Goal: Check status: Check status

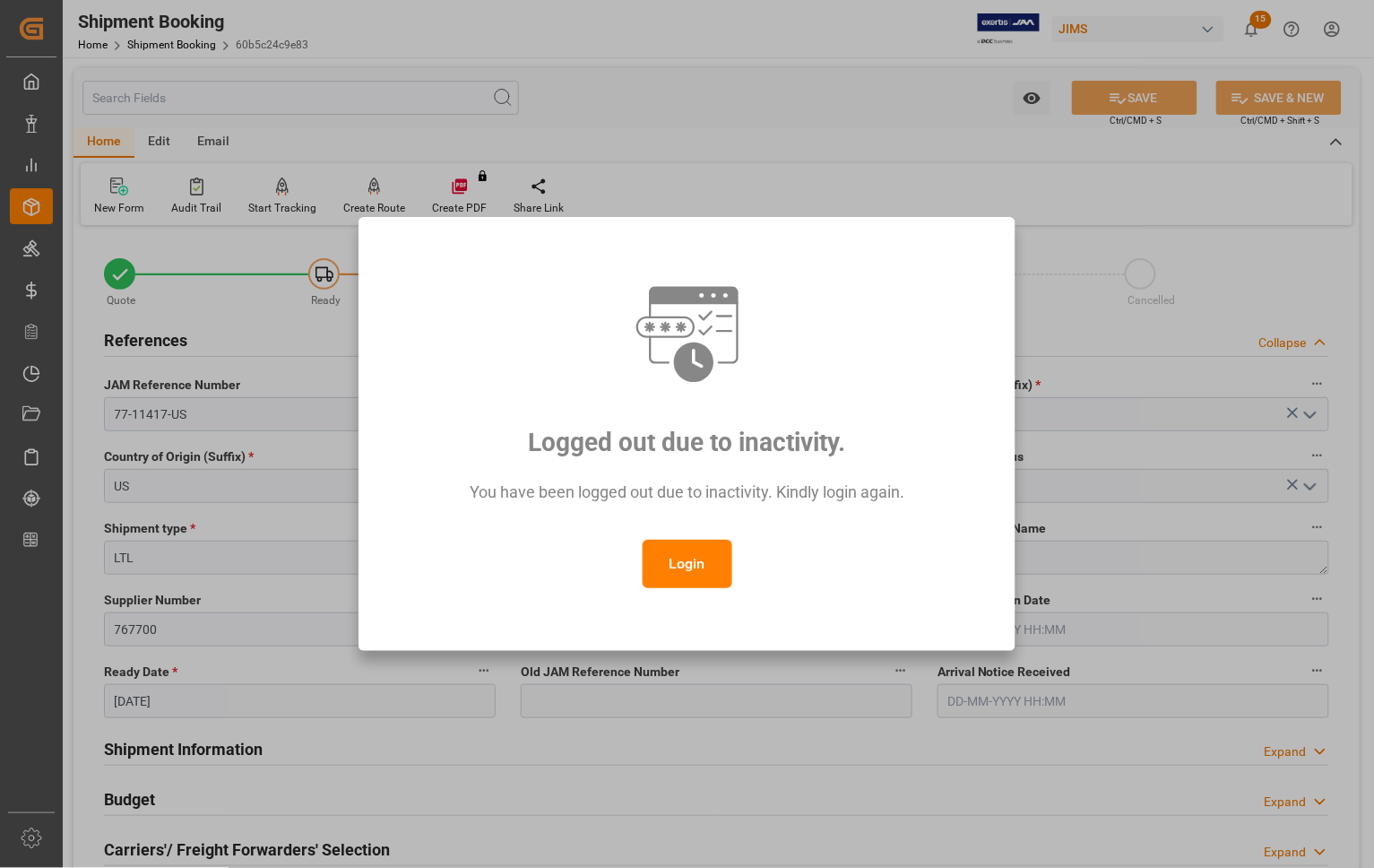
click at [670, 567] on button "Login" at bounding box center [687, 564] width 89 height 49
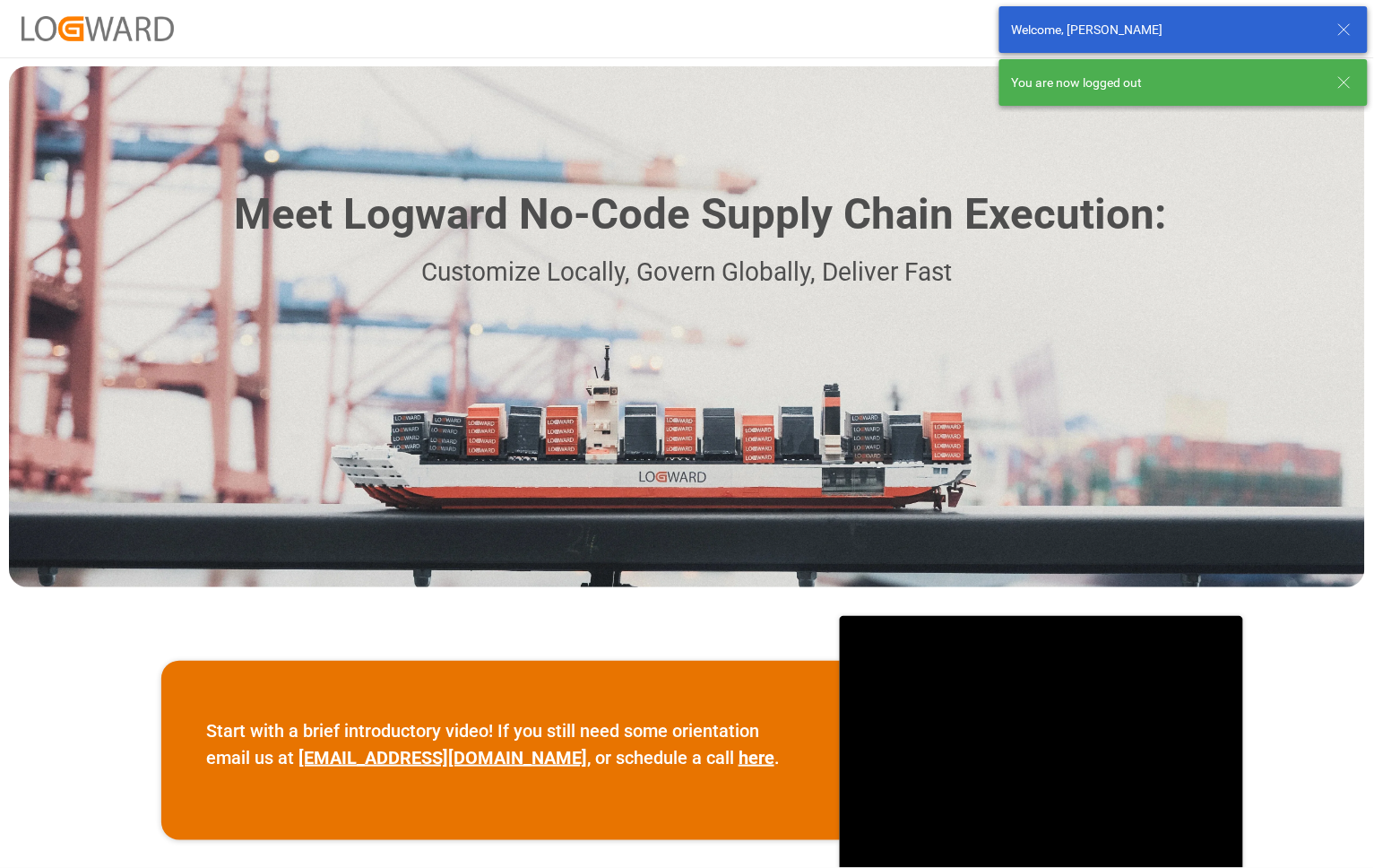
click at [1340, 31] on icon at bounding box center [1345, 29] width 21 height 21
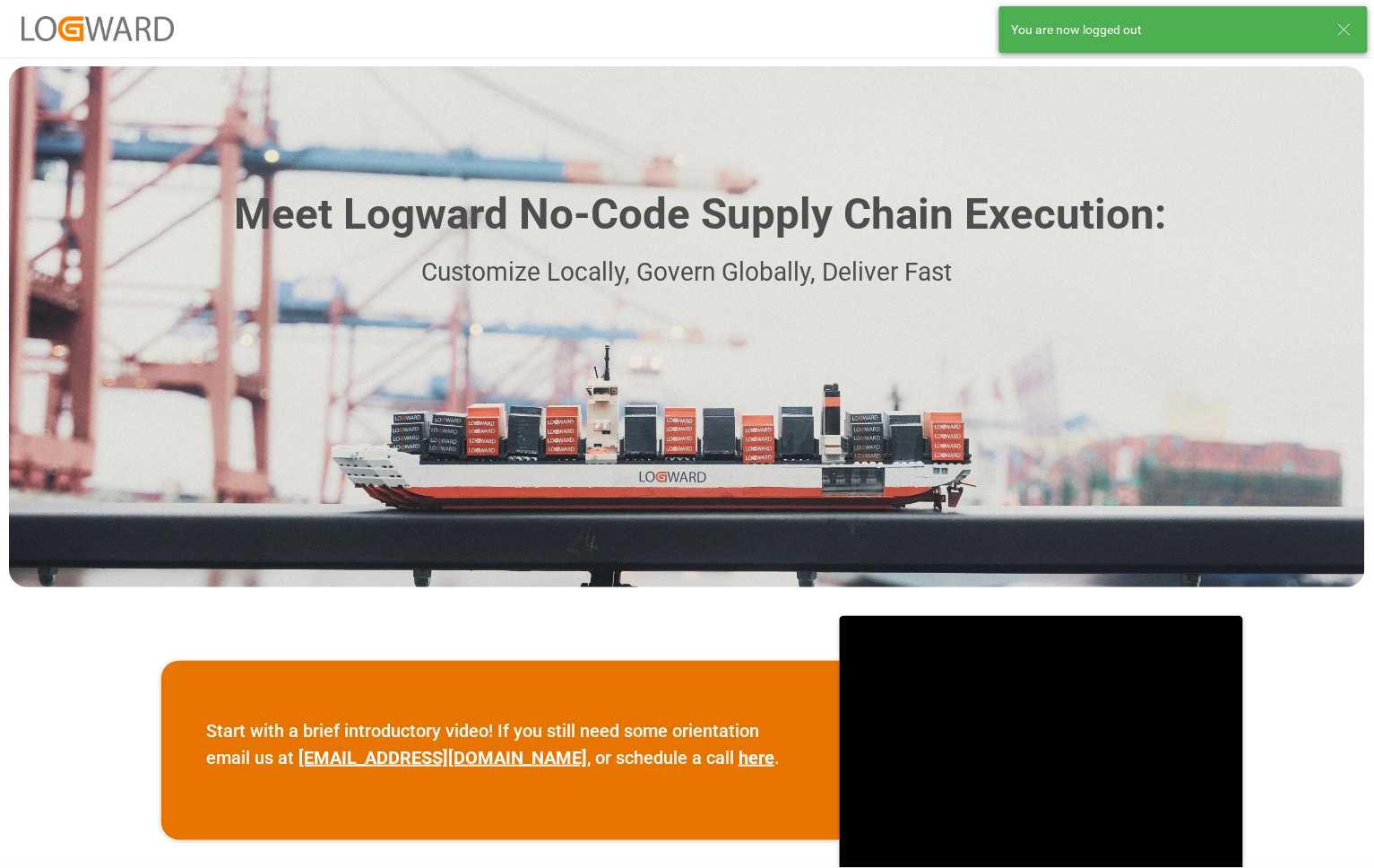
click at [1340, 29] on icon at bounding box center [1345, 29] width 21 height 21
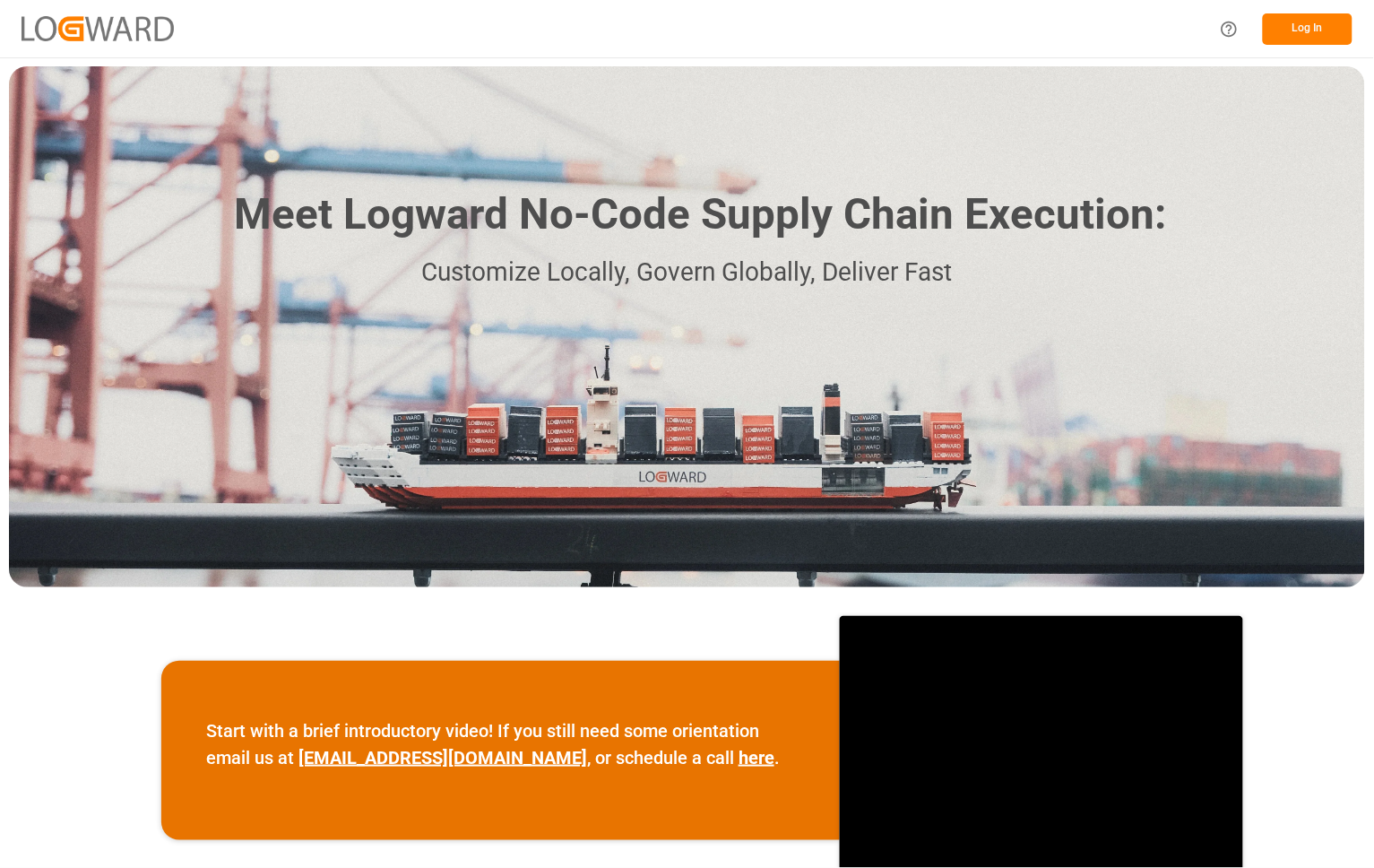
click at [1325, 24] on button "Log In" at bounding box center [1308, 29] width 89 height 31
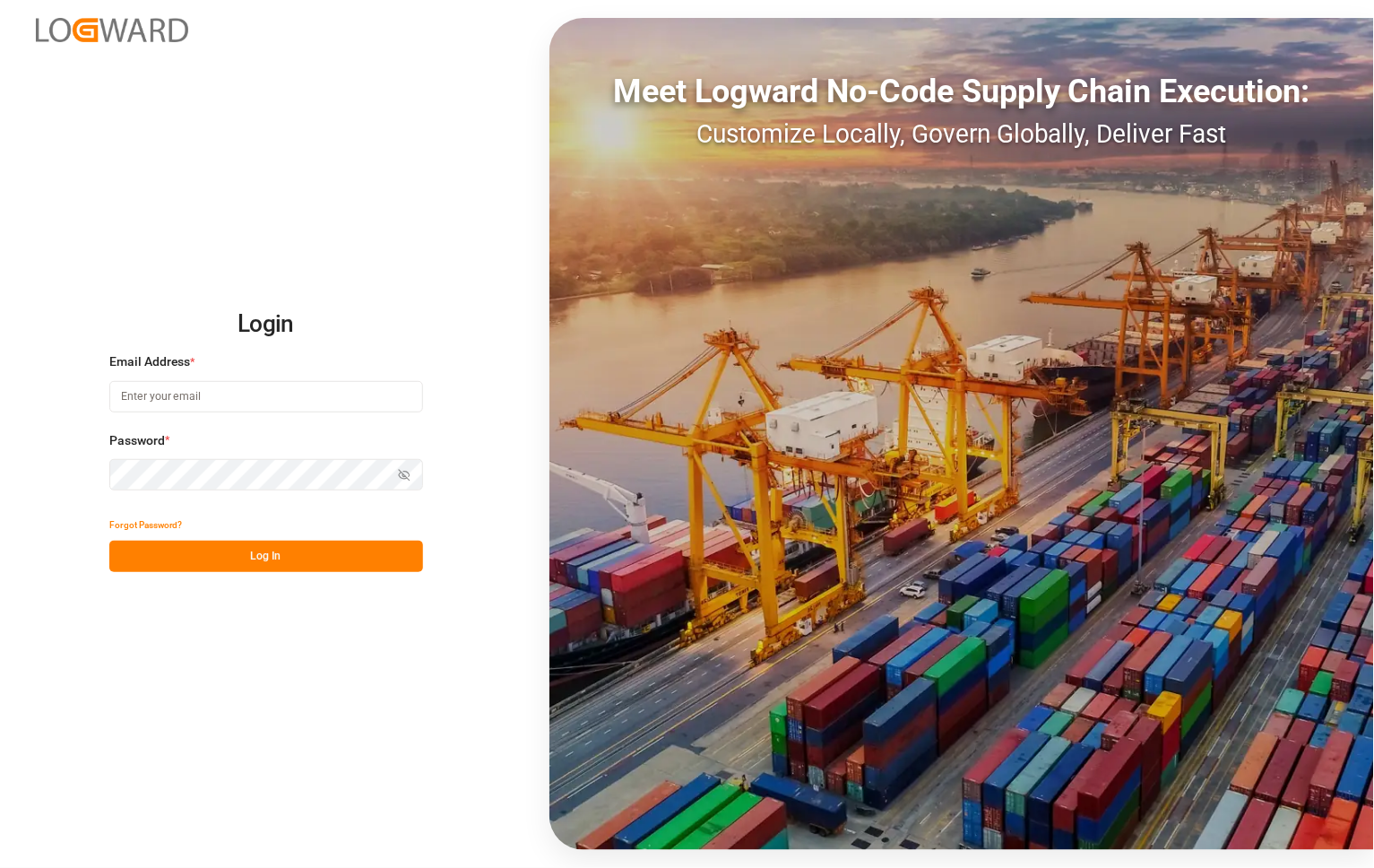
type input "[PERSON_NAME][EMAIL_ADDRESS][PERSON_NAME][DOMAIN_NAME]"
click at [188, 552] on button "Log In" at bounding box center [266, 557] width 314 height 31
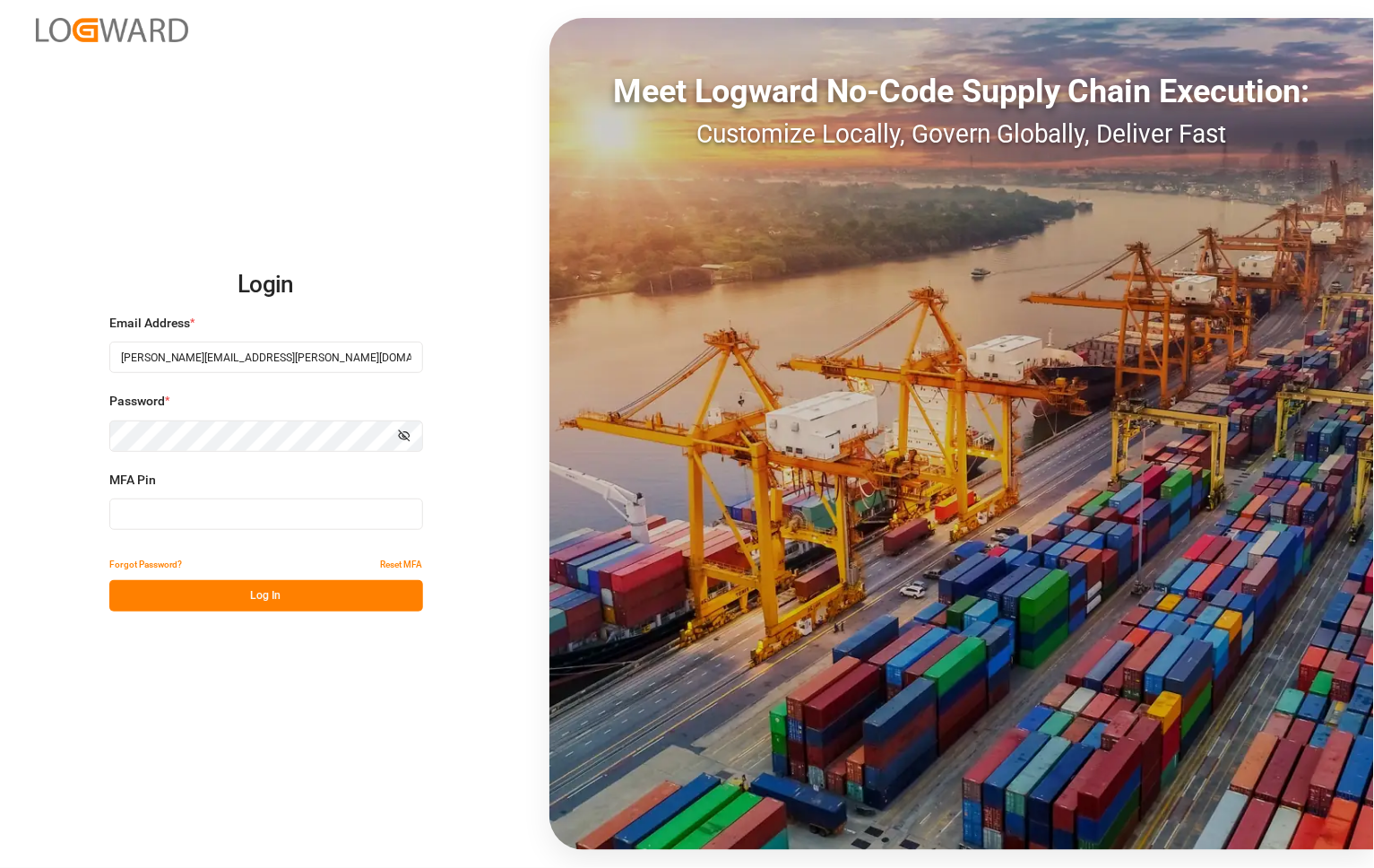
click at [157, 509] on input at bounding box center [266, 514] width 314 height 31
type input "729135"
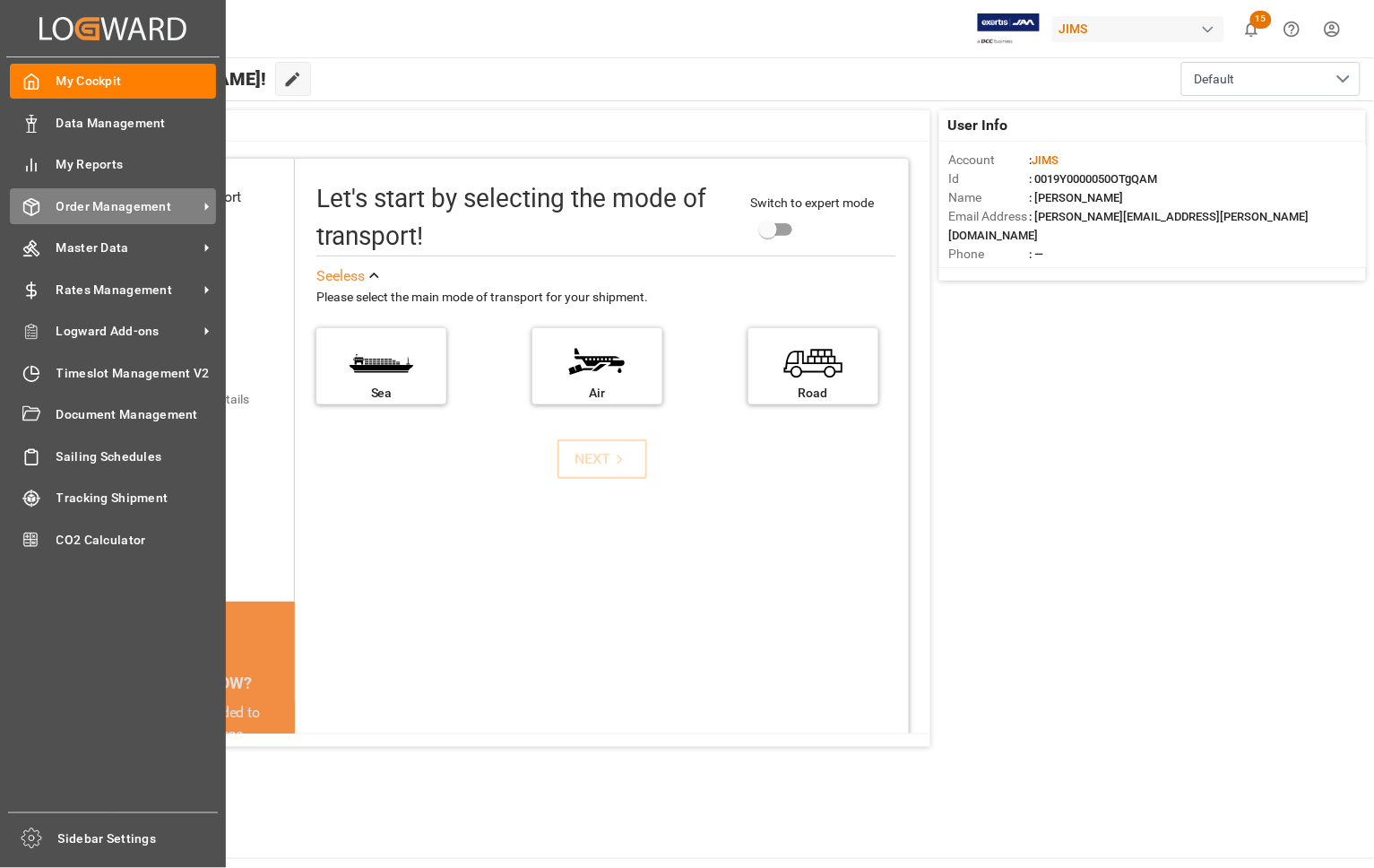
click at [88, 206] on span "Order Management" at bounding box center [127, 206] width 142 height 18
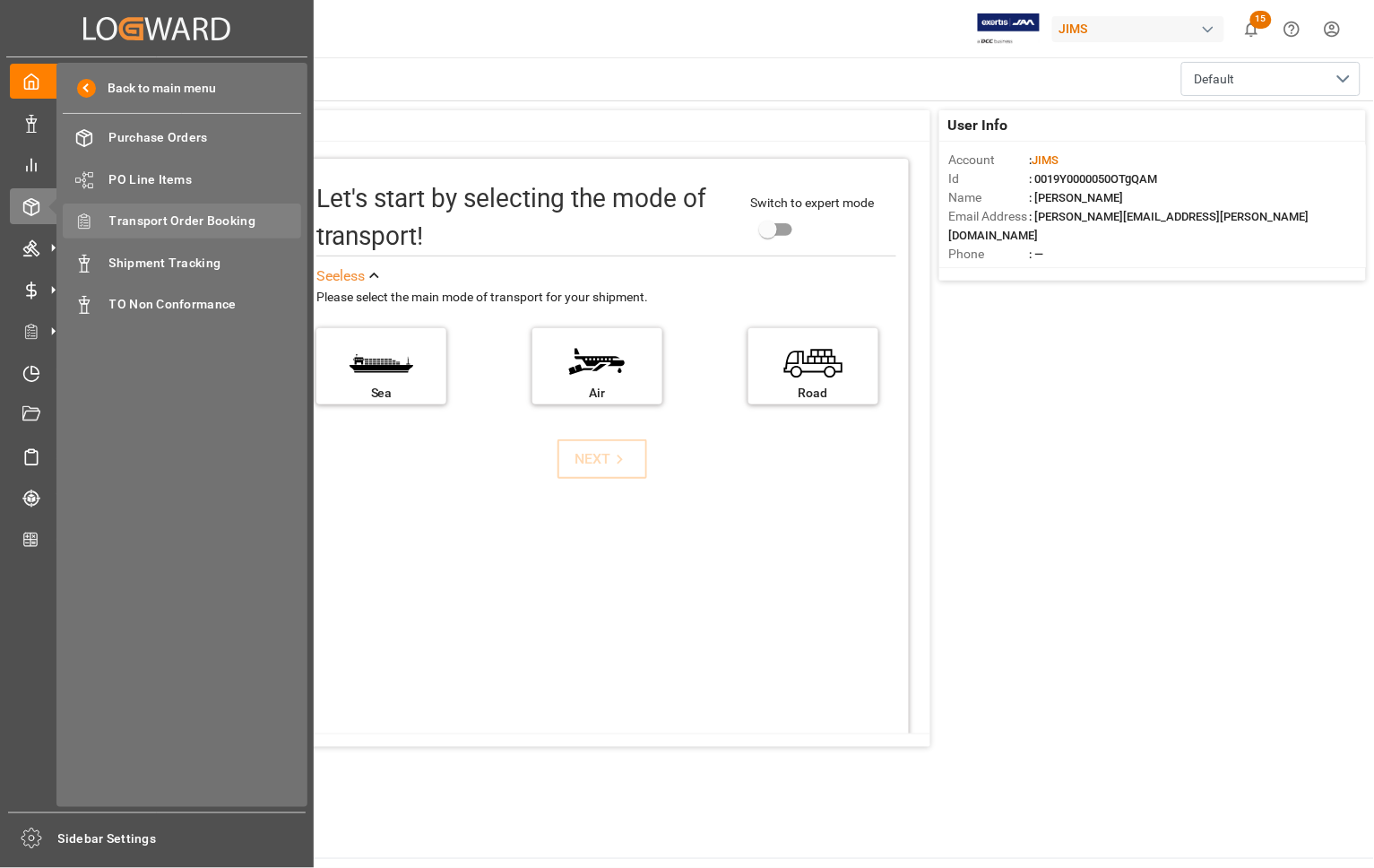
click at [137, 220] on span "Transport Order Booking" at bounding box center [206, 221] width 193 height 18
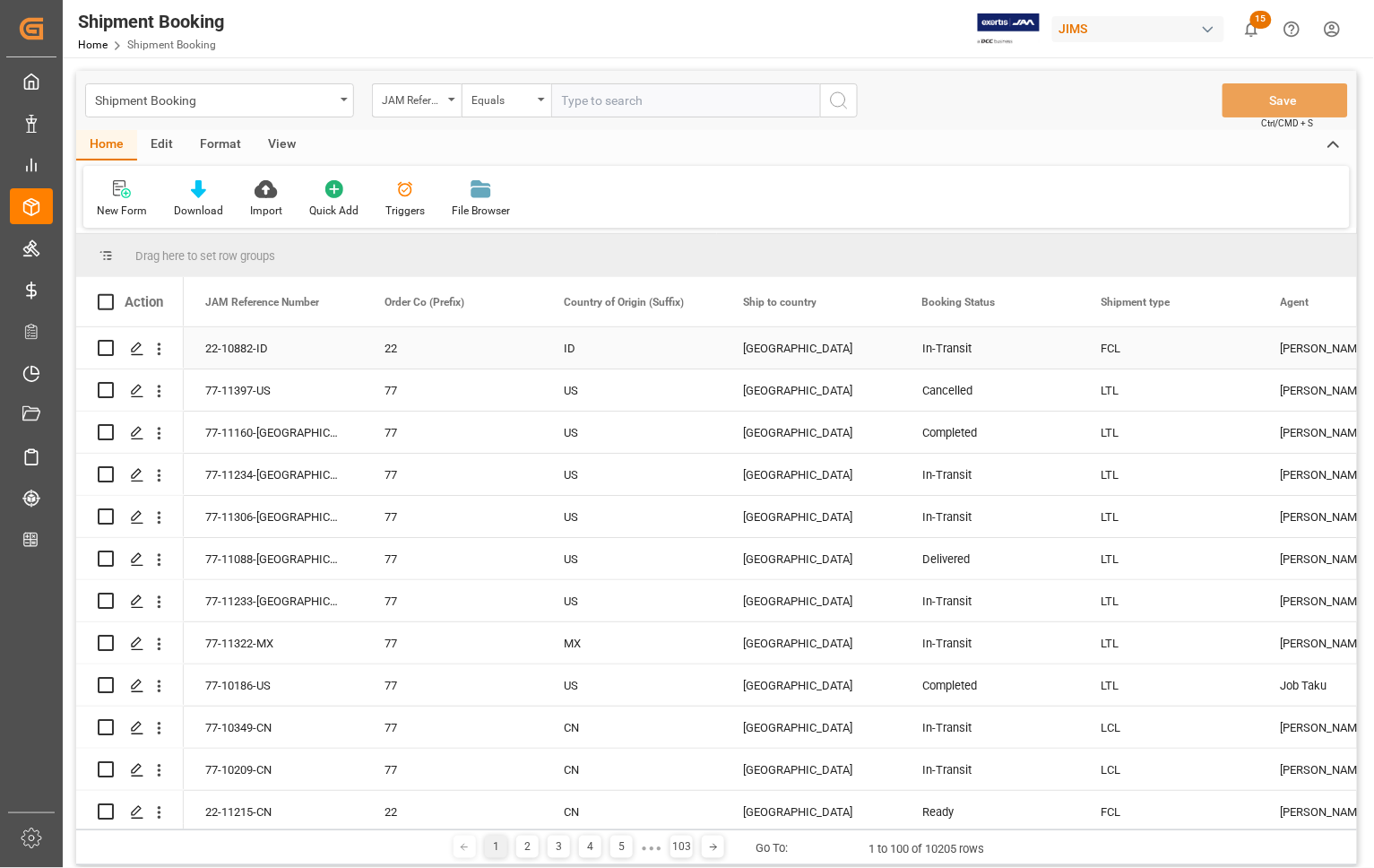
click at [863, 350] on div "[GEOGRAPHIC_DATA]" at bounding box center [811, 348] width 136 height 41
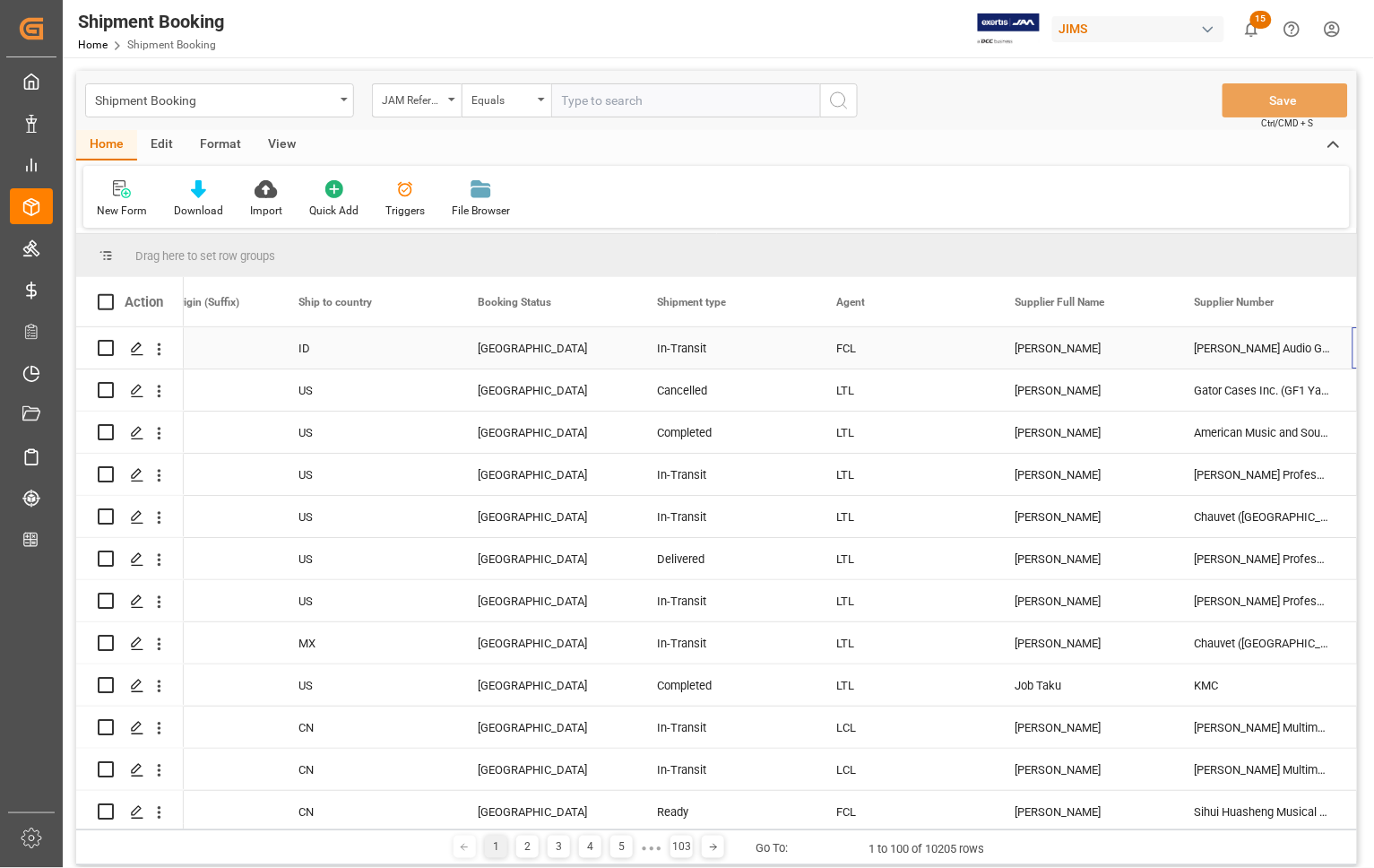
scroll to position [0, 445]
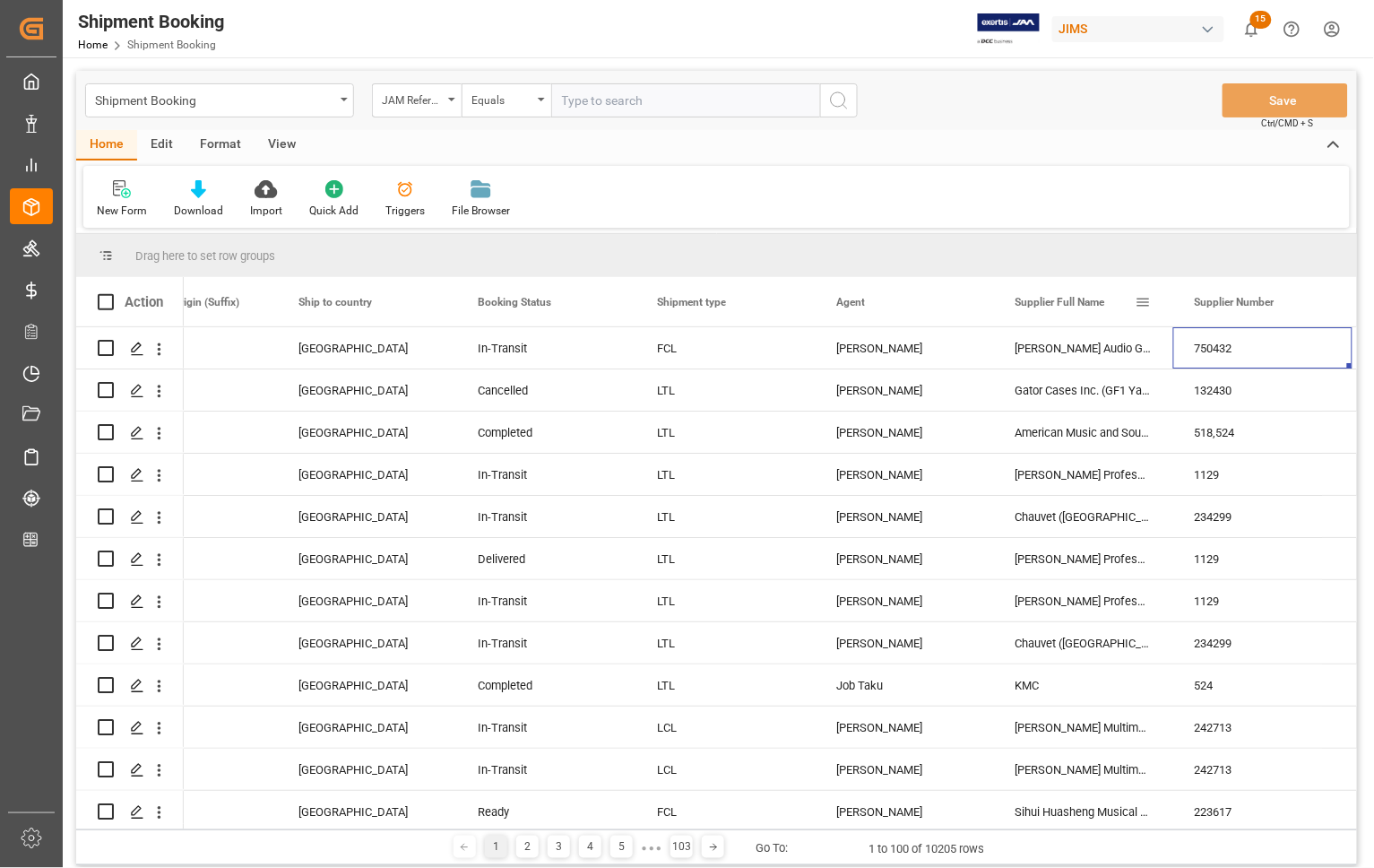
click at [1140, 299] on span at bounding box center [1145, 302] width 17 height 17
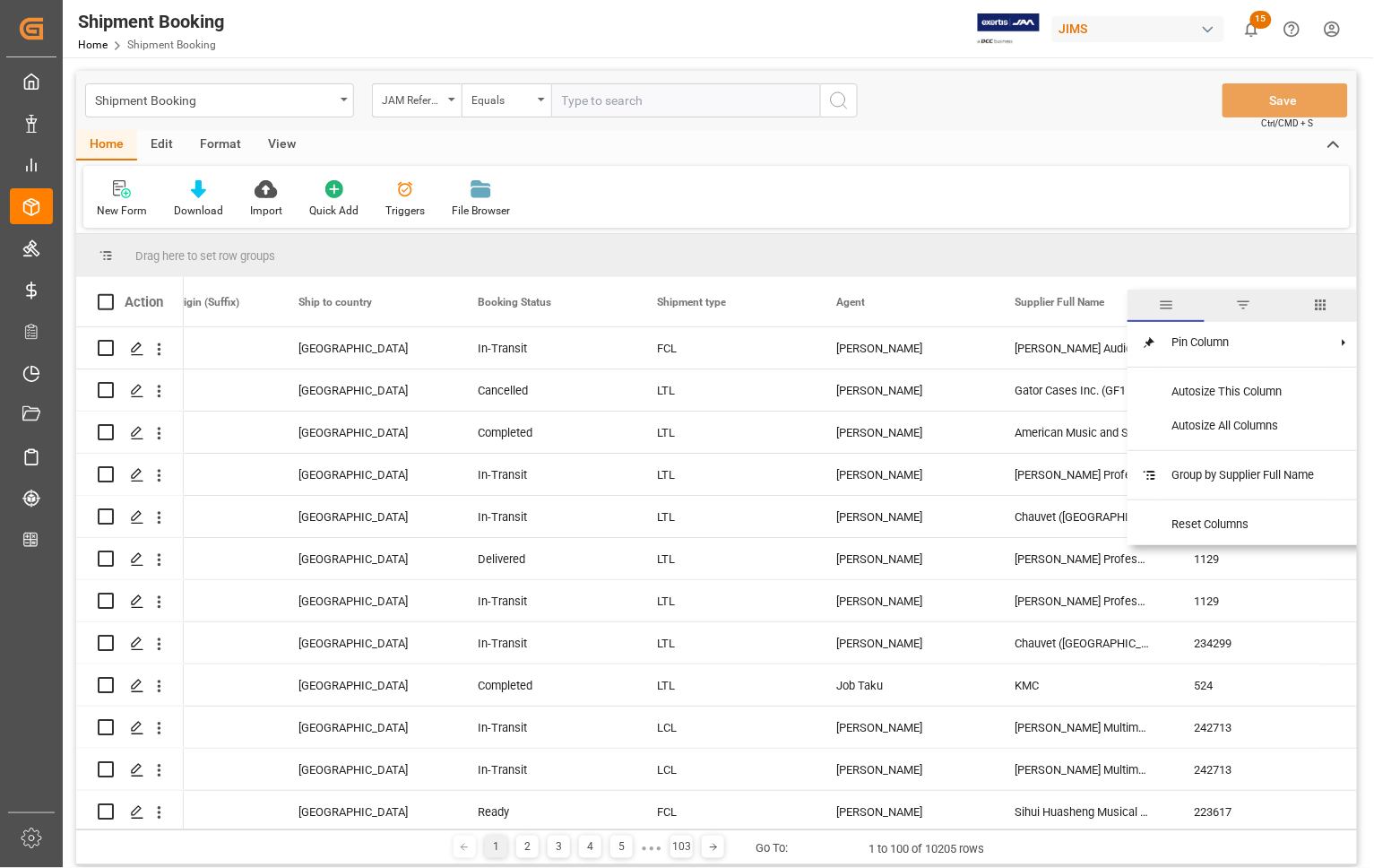
click at [1239, 301] on span "filter" at bounding box center [1244, 305] width 17 height 17
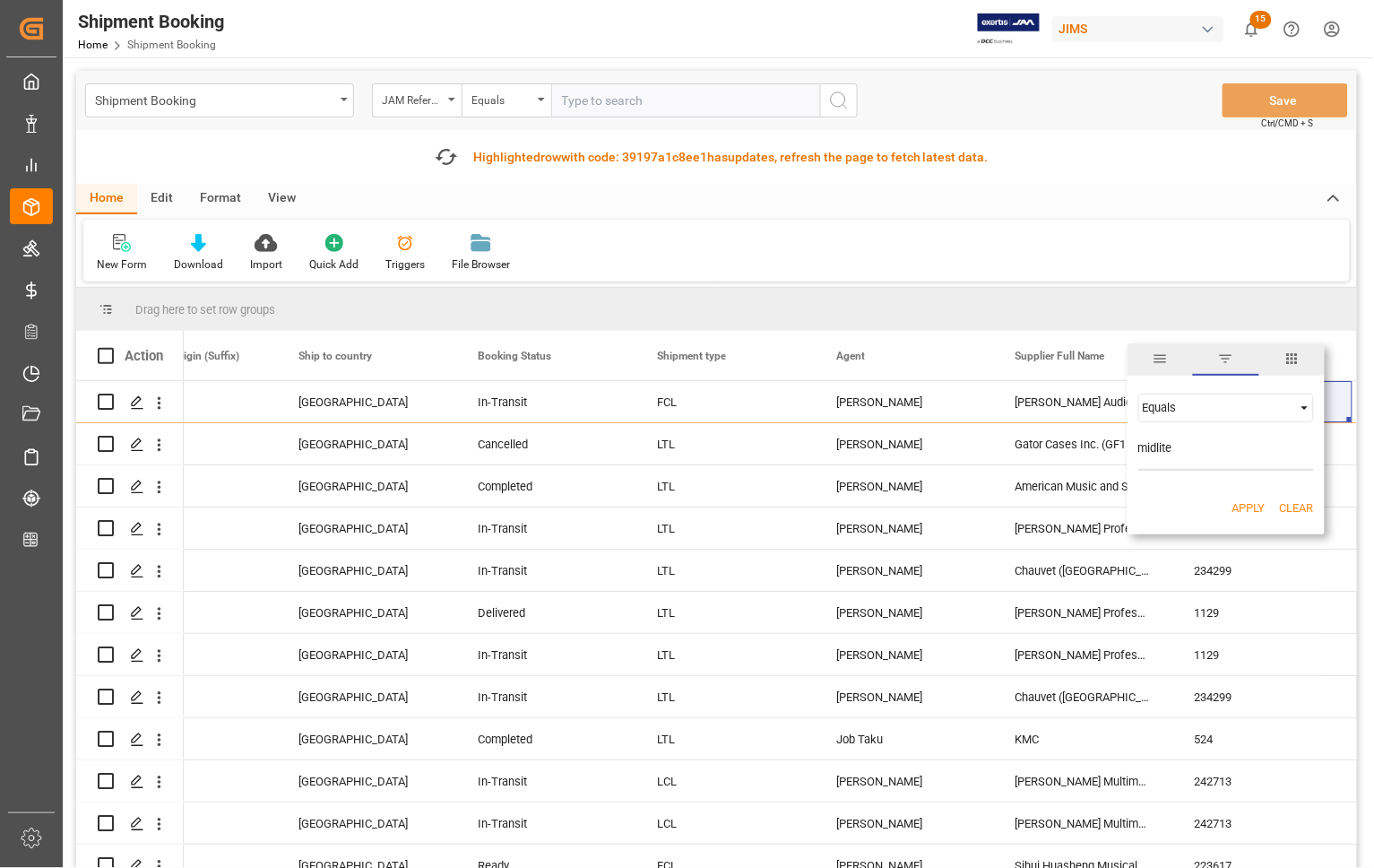
type input "midlite"
click at [1207, 417] on div "Equals" at bounding box center [1227, 407] width 176 height 29
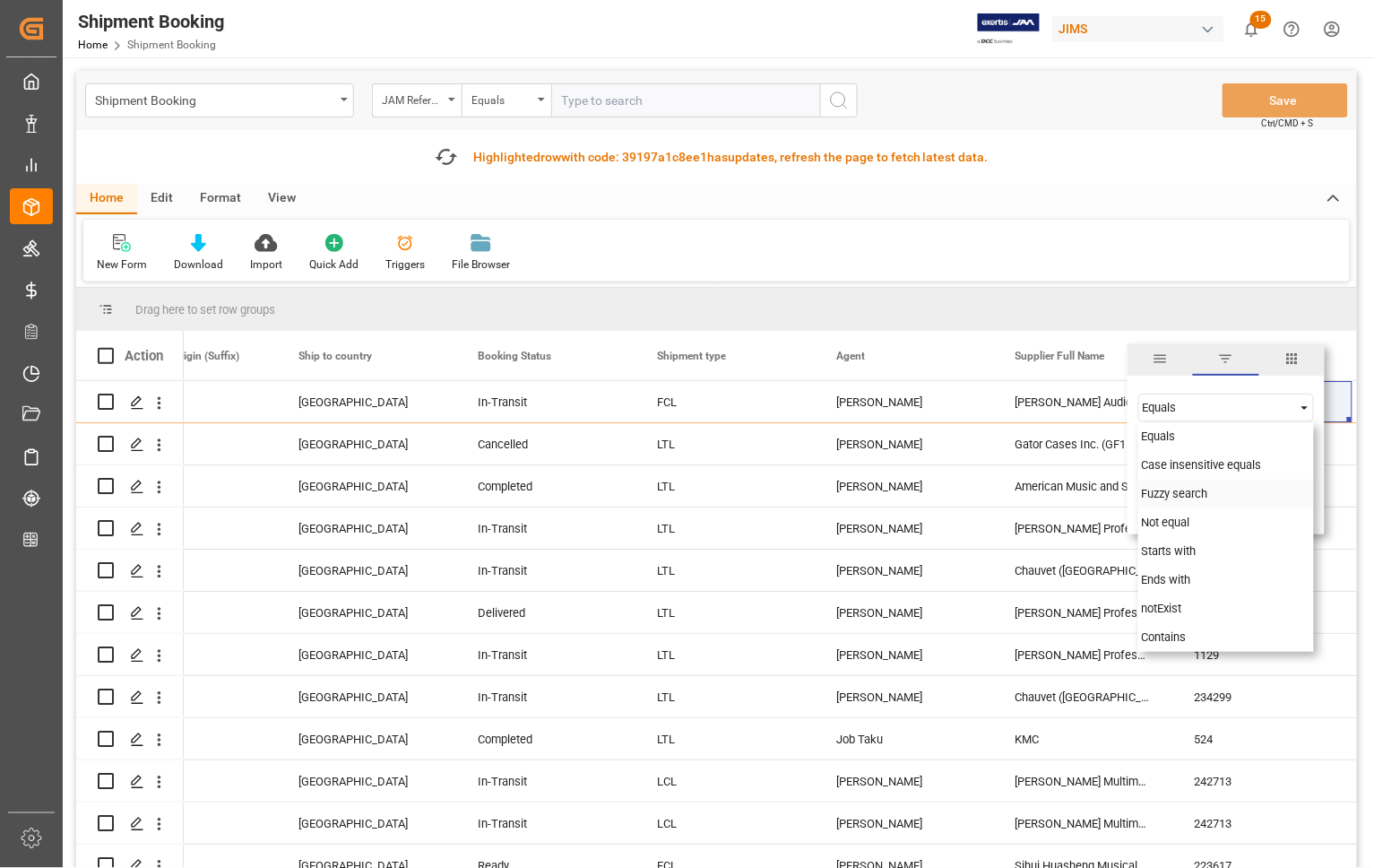
click at [1186, 494] on span "Fuzzy search" at bounding box center [1175, 493] width 66 height 14
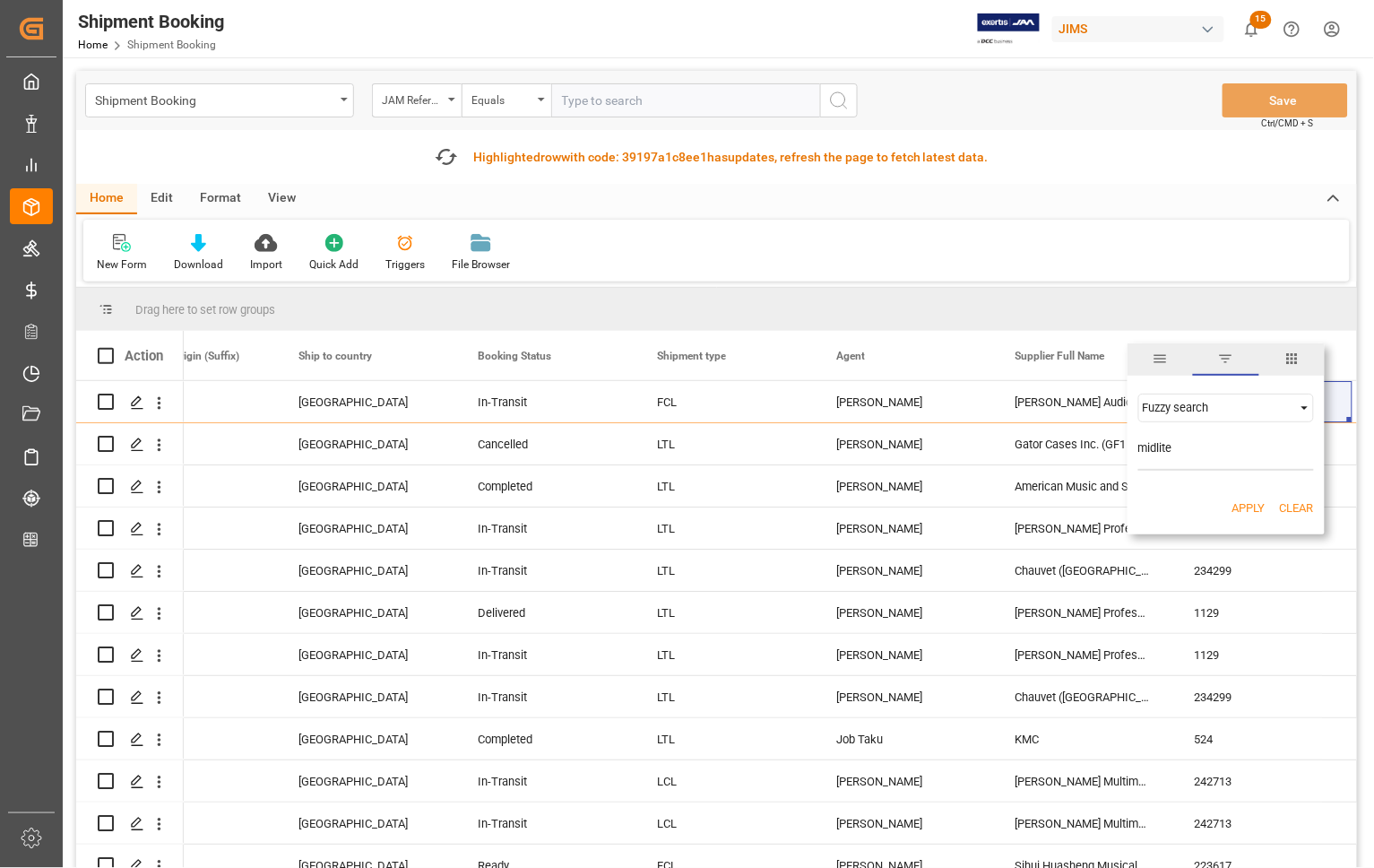
click at [1249, 510] on button "Apply" at bounding box center [1250, 508] width 33 height 18
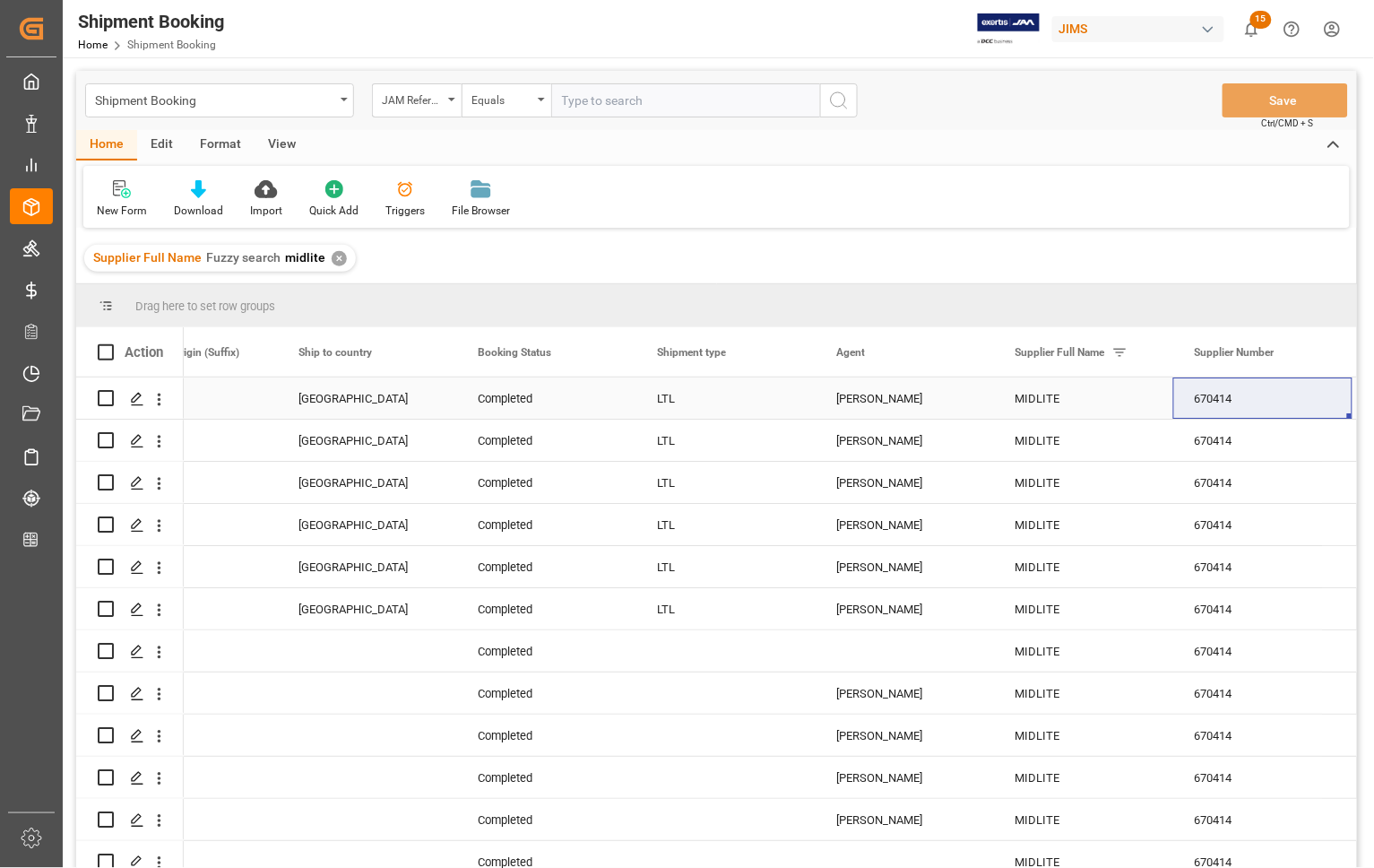
click at [576, 397] on div "Completed" at bounding box center [546, 399] width 136 height 41
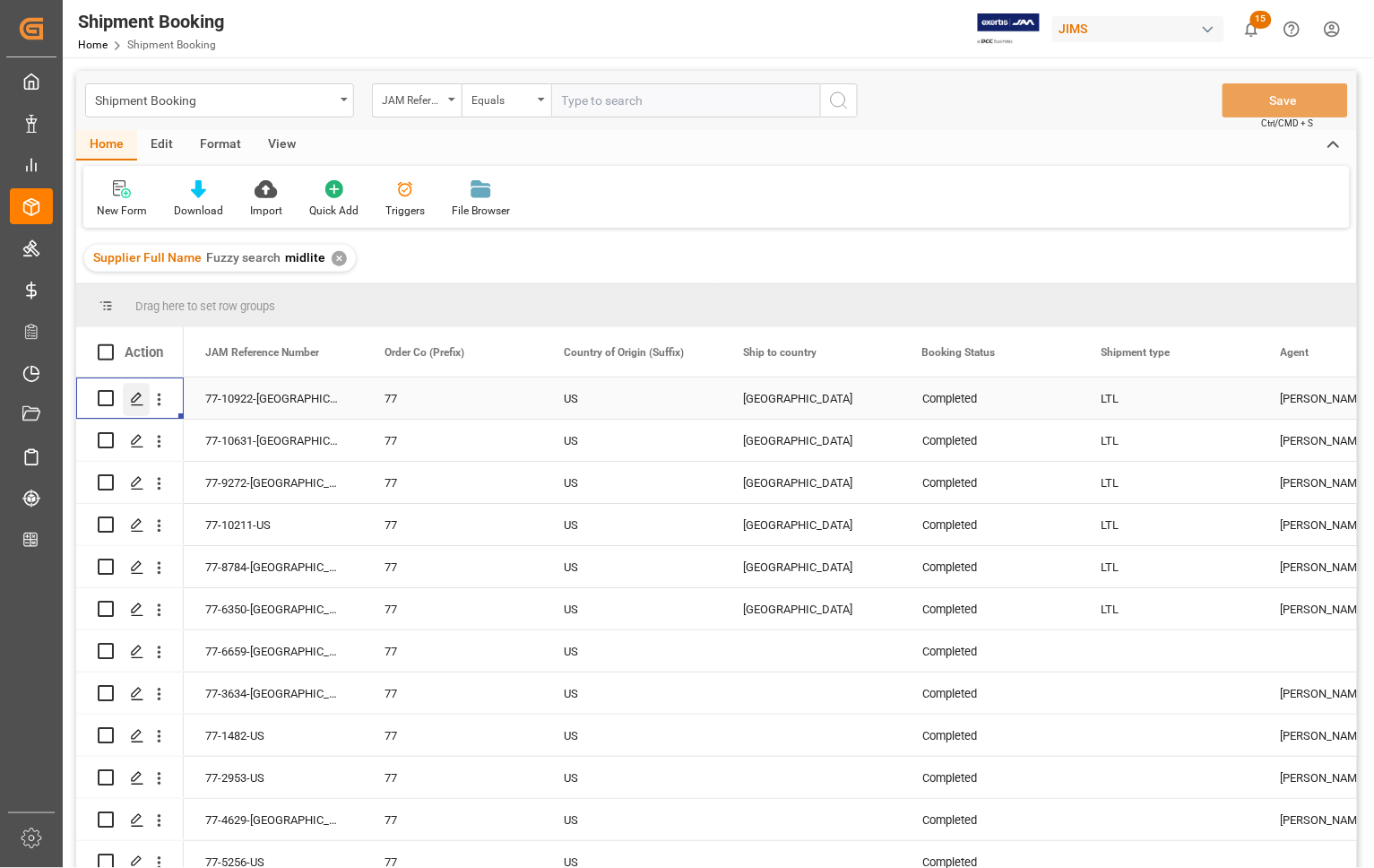
click at [139, 399] on icon "Press SPACE to select this row." at bounding box center [137, 399] width 15 height 15
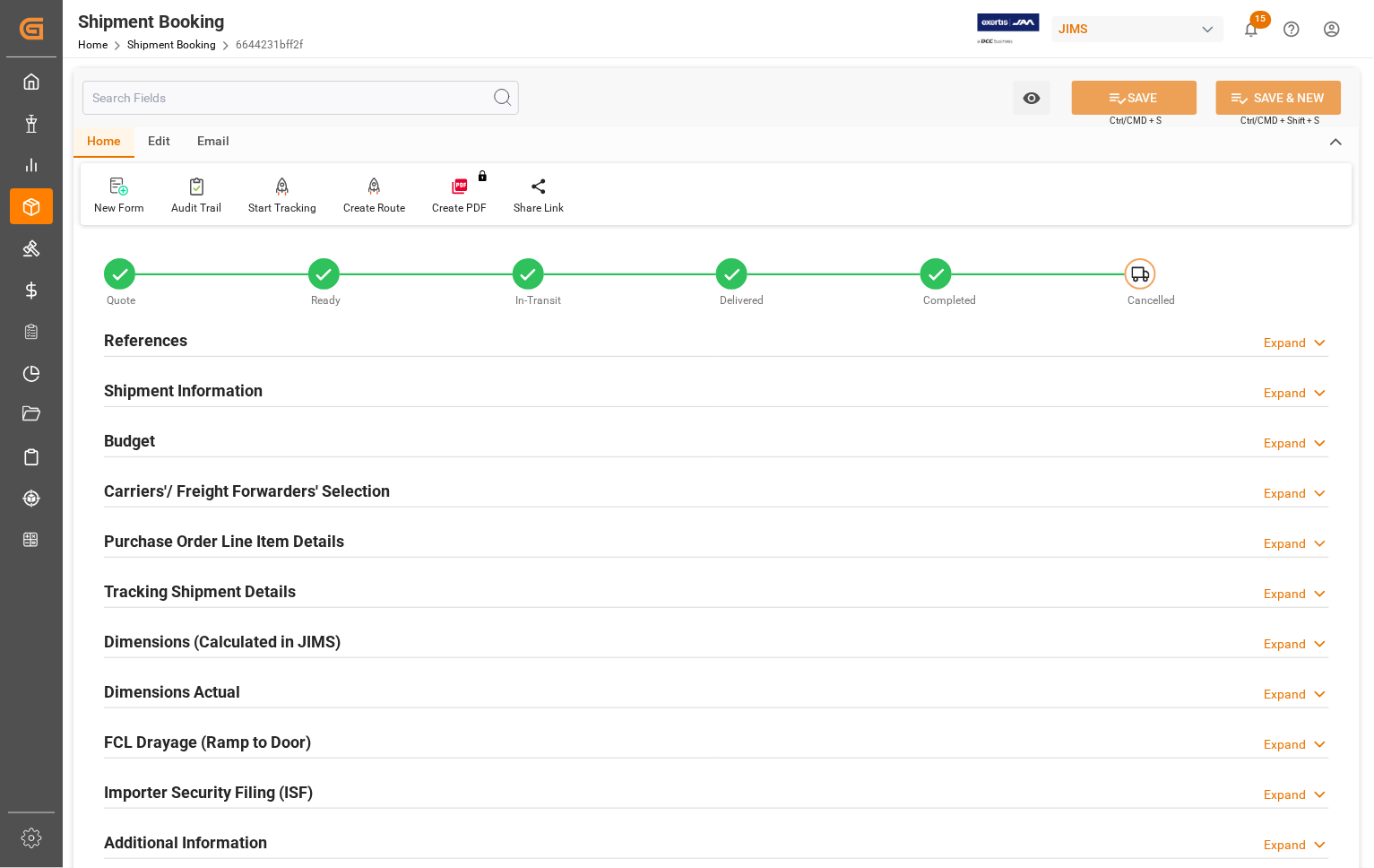
click at [159, 433] on div "Budget Expand" at bounding box center [717, 439] width 1226 height 34
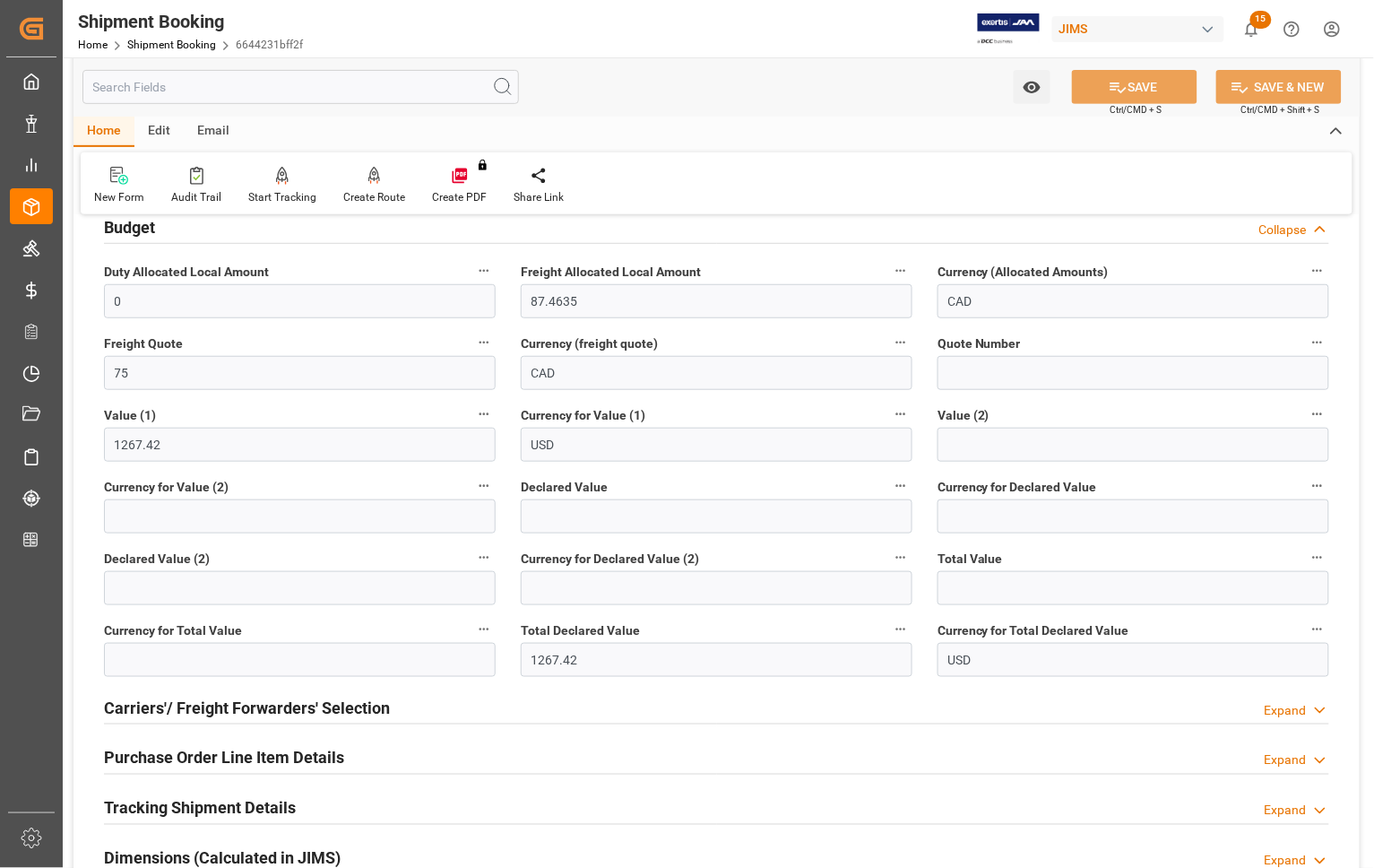
scroll to position [224, 0]
